Goal: Task Accomplishment & Management: Manage account settings

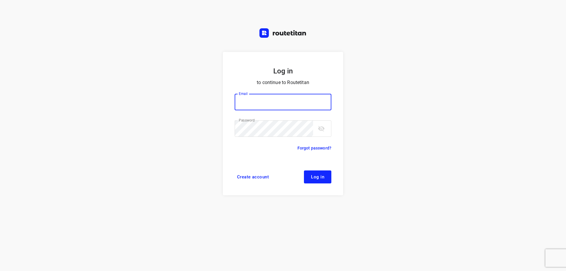
type input "[EMAIL_ADDRESS][DOMAIN_NAME]"
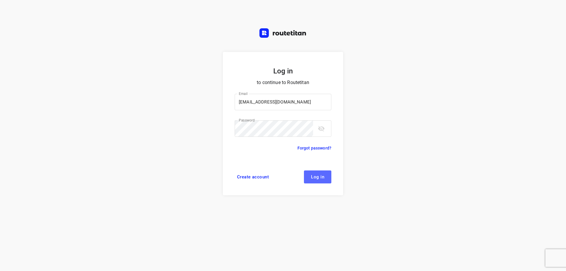
click at [321, 176] on span "Log in" at bounding box center [317, 177] width 13 height 5
